Goal: Task Accomplishment & Management: Use online tool/utility

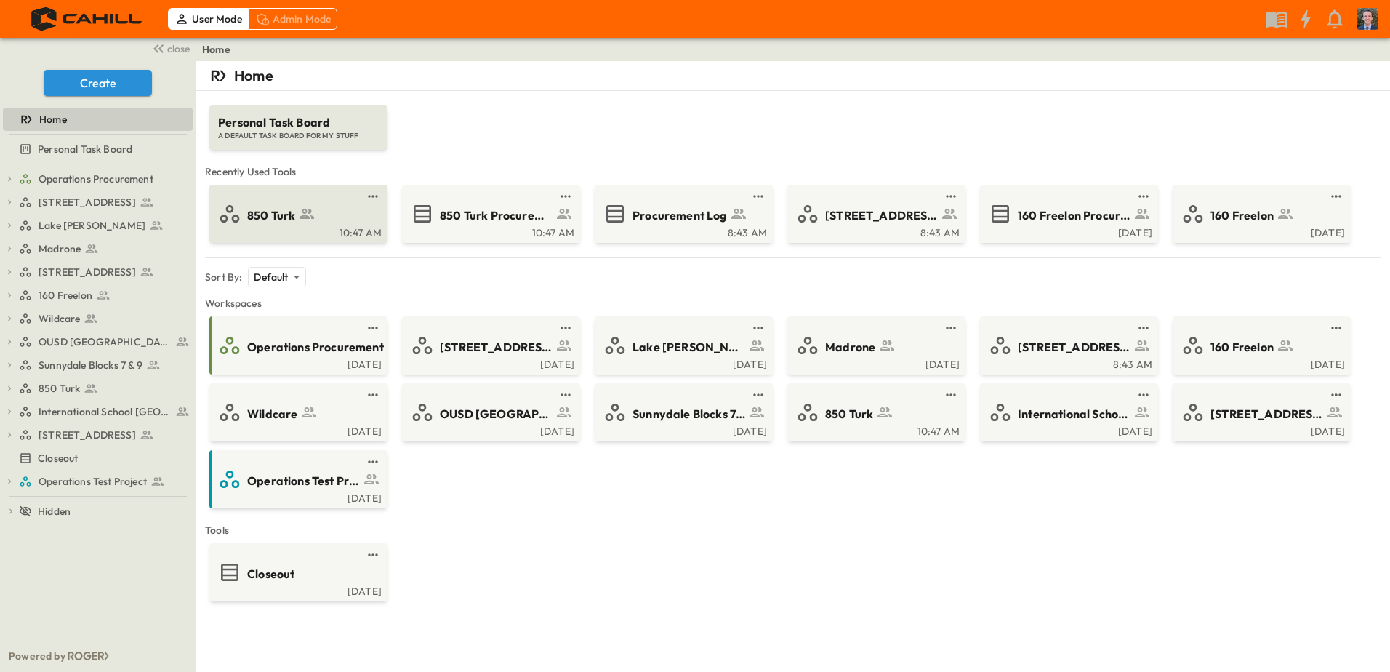
click at [326, 222] on div "850 Turk" at bounding box center [311, 214] width 129 height 20
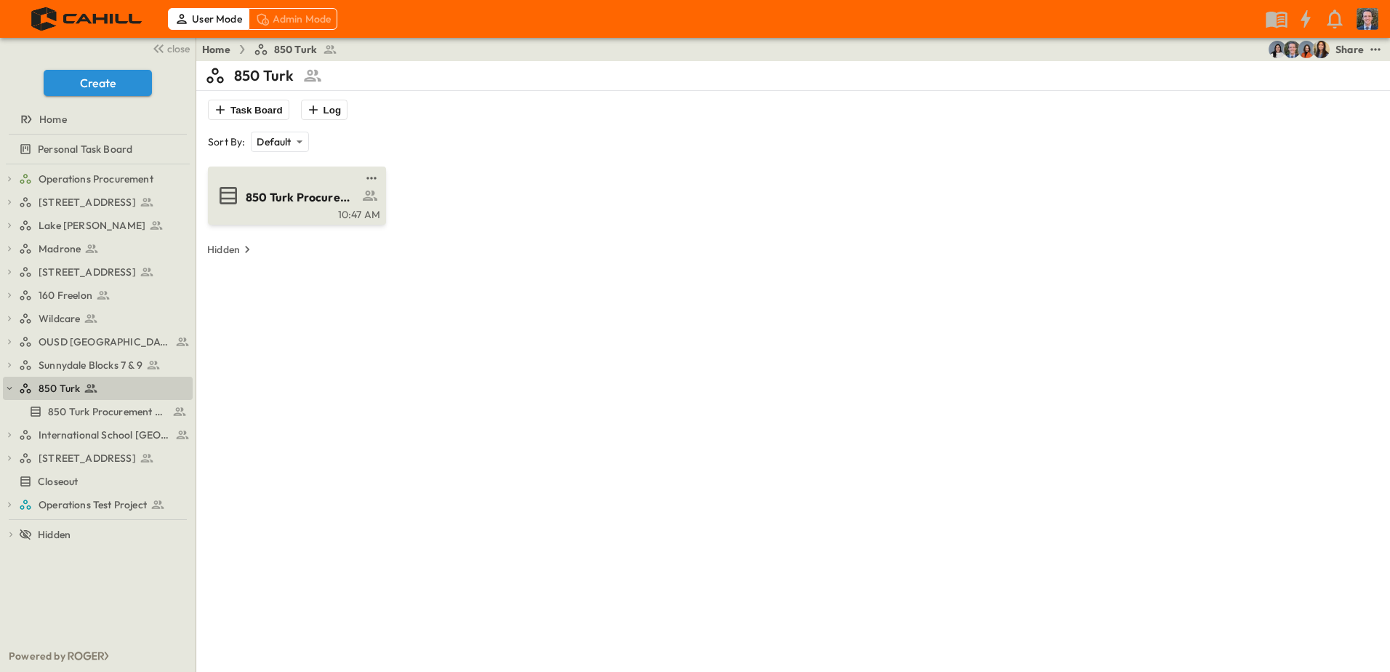
click at [300, 205] on span "850 Turk Procurement Log" at bounding box center [302, 197] width 113 height 17
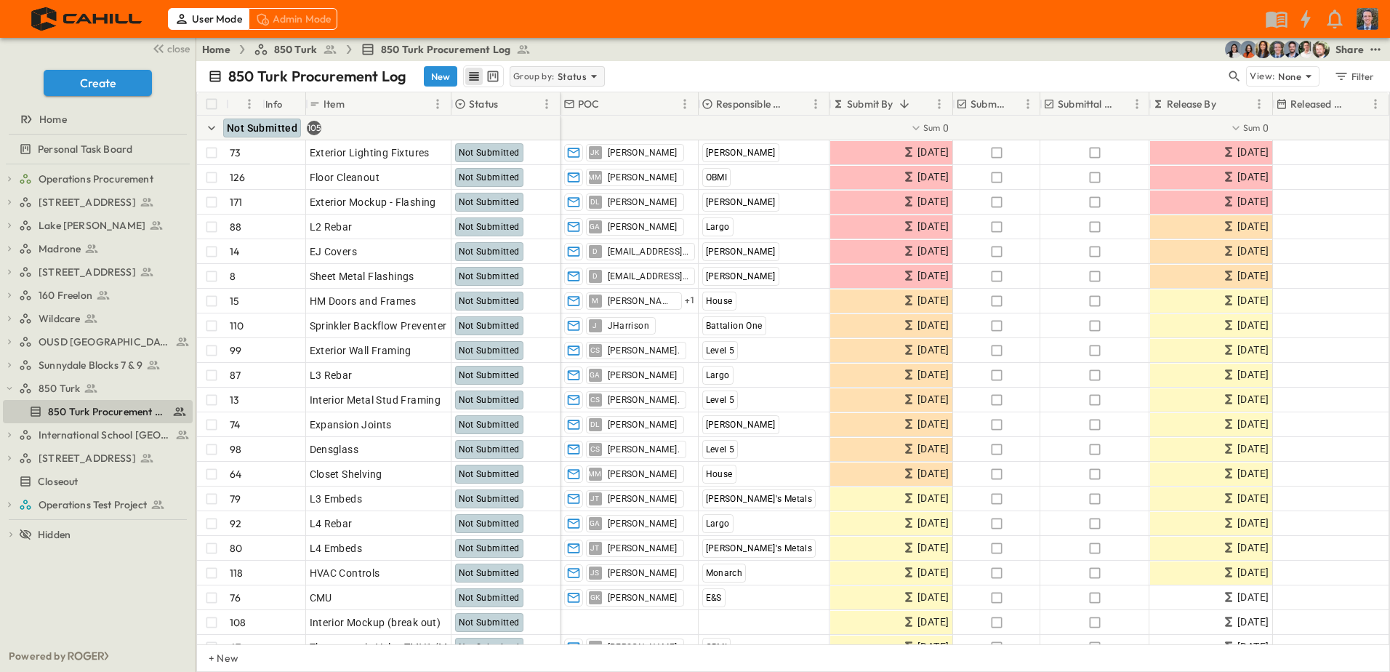
click at [566, 73] on p "Status" at bounding box center [572, 76] width 29 height 15
click at [550, 99] on div "None" at bounding box center [555, 97] width 93 height 20
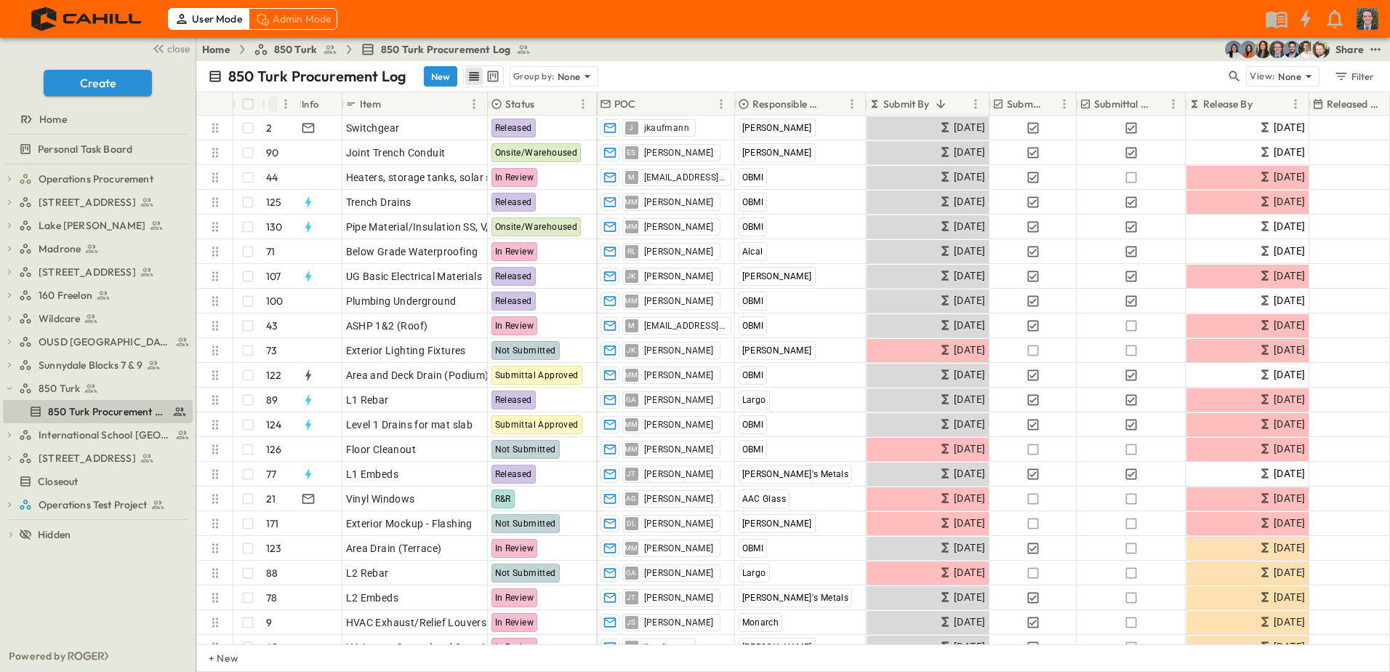
click at [275, 107] on icon "Sort" at bounding box center [276, 103] width 13 height 13
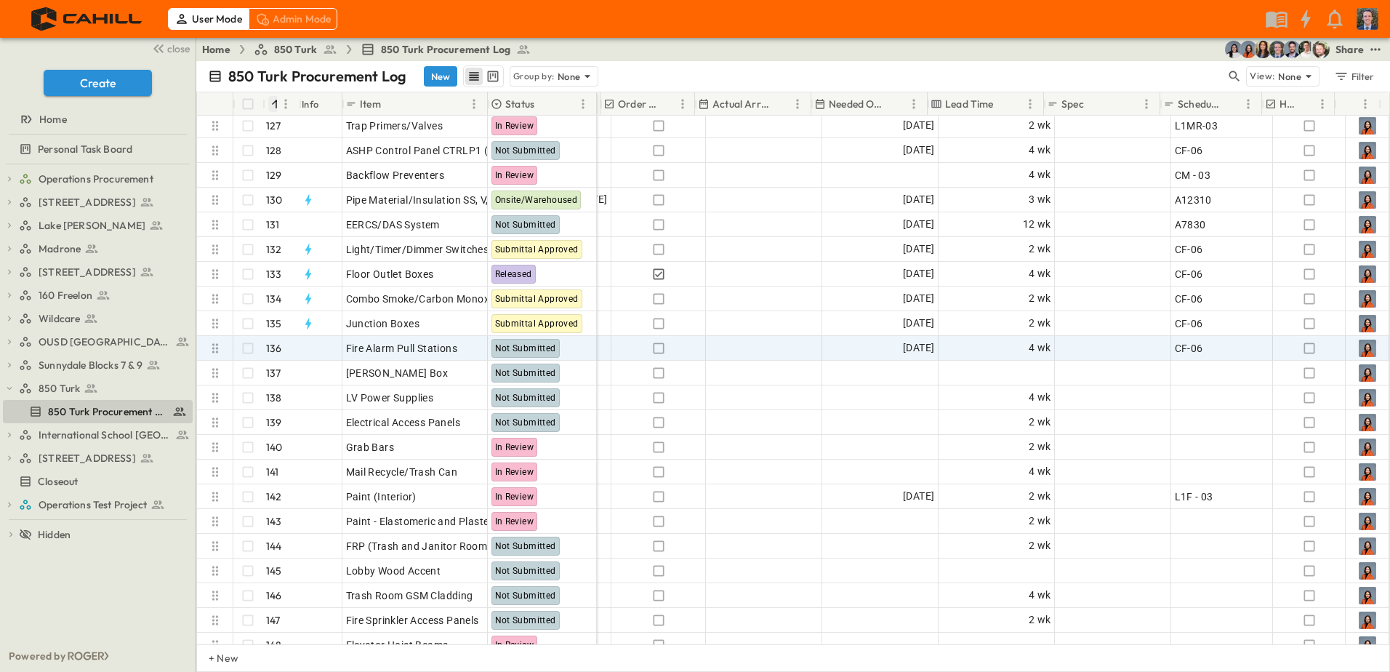
scroll to position [0, 825]
